Goal: Navigation & Orientation: Find specific page/section

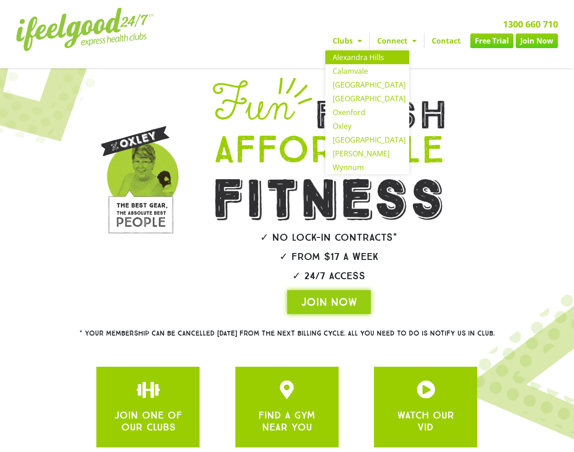
click at [348, 56] on link "Alexandra Hills" at bounding box center [367, 57] width 84 height 14
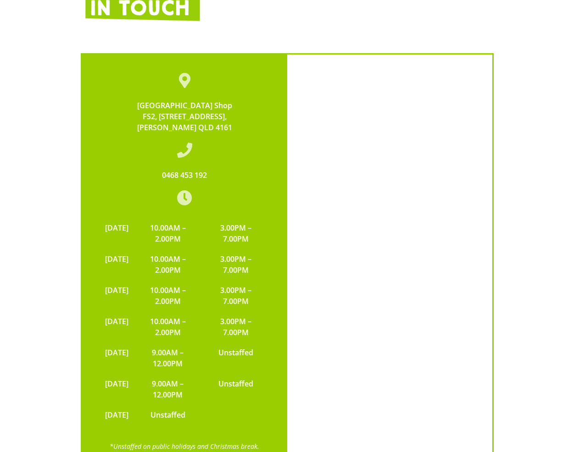
scroll to position [1752, 0]
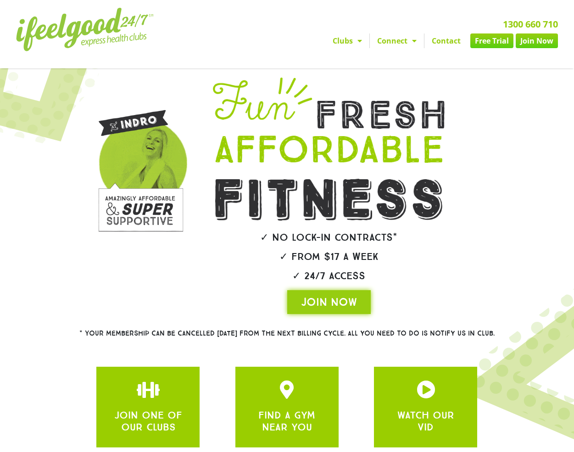
scroll to position [75, 0]
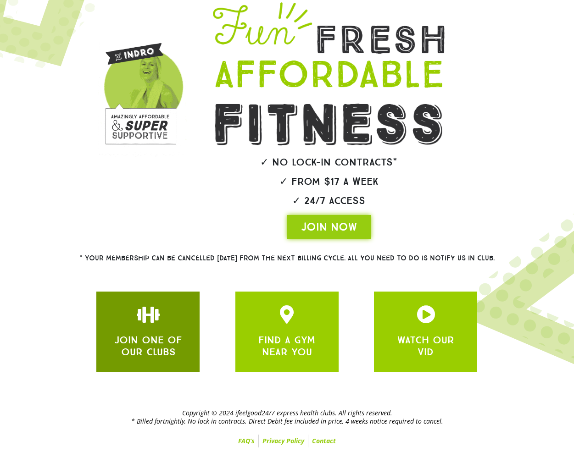
click at [169, 345] on link "JOIN ONE OF OUR CLUBS" at bounding box center [148, 346] width 68 height 24
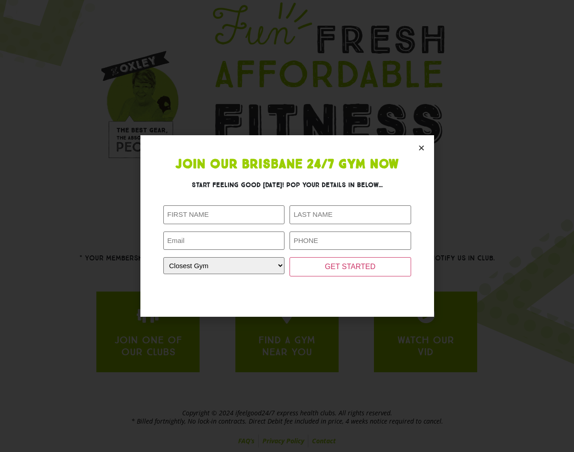
click at [421, 146] on icon "Close" at bounding box center [421, 147] width 7 height 7
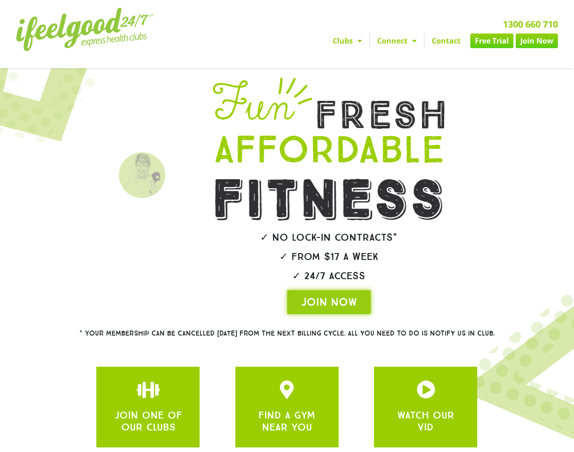
click at [538, 24] on link "1300 660 710" at bounding box center [530, 24] width 55 height 12
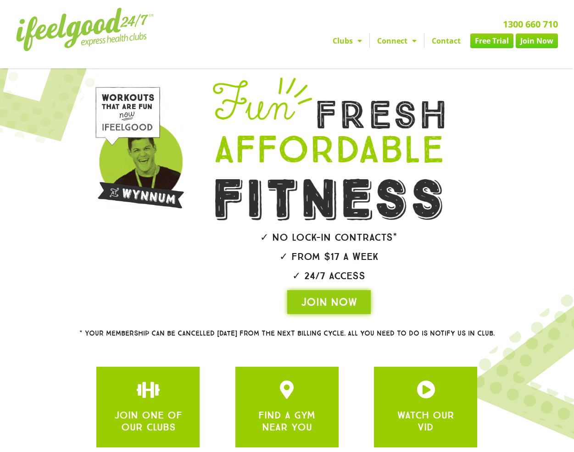
click at [353, 41] on span "Menu" at bounding box center [357, 41] width 9 height 17
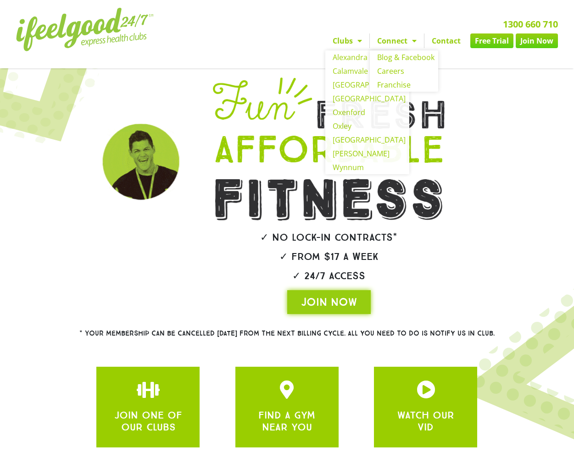
click at [412, 46] on span "Menu" at bounding box center [411, 41] width 9 height 17
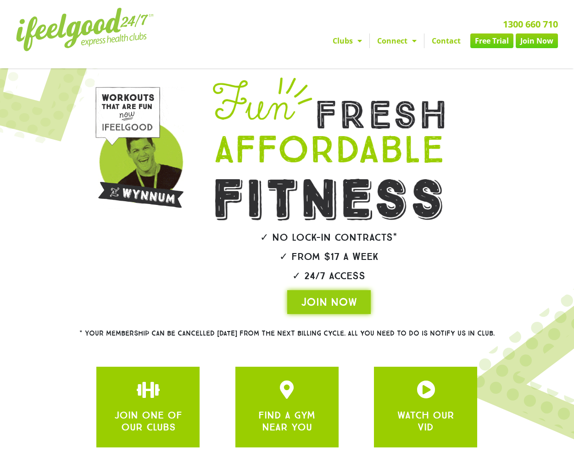
click at [409, 43] on span "Menu" at bounding box center [411, 41] width 9 height 17
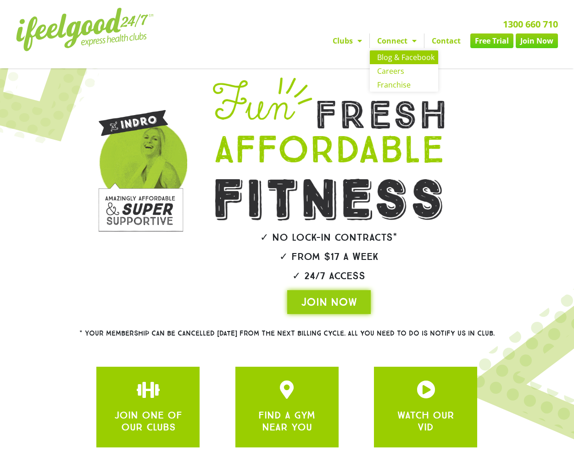
click at [406, 56] on link "Blog & Facebook" at bounding box center [404, 57] width 68 height 14
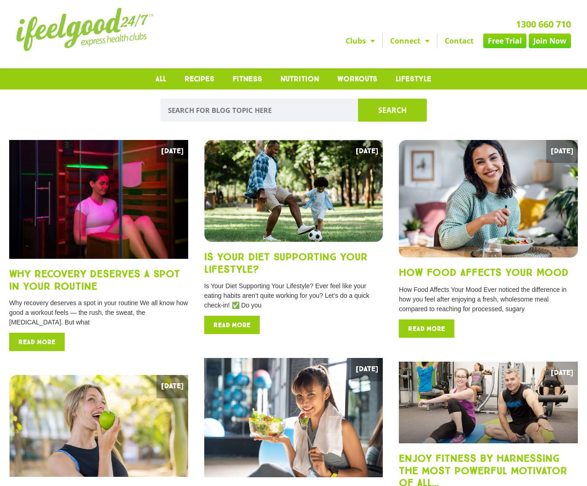
click at [86, 26] on img at bounding box center [85, 30] width 138 height 44
